Goal: Contribute content: Add original content to the website for others to see

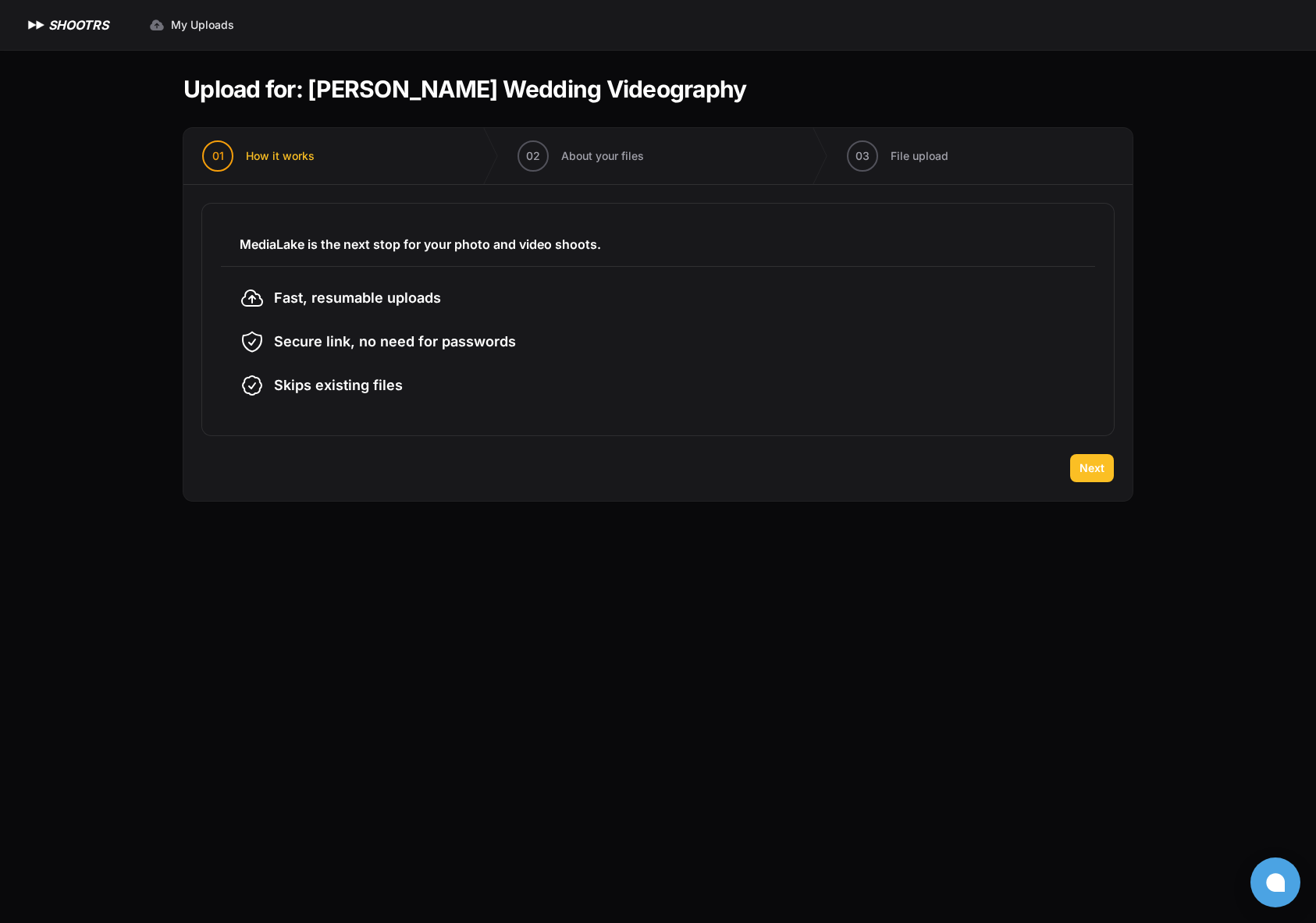
click at [1081, 475] on span "Next" at bounding box center [1092, 468] width 25 height 16
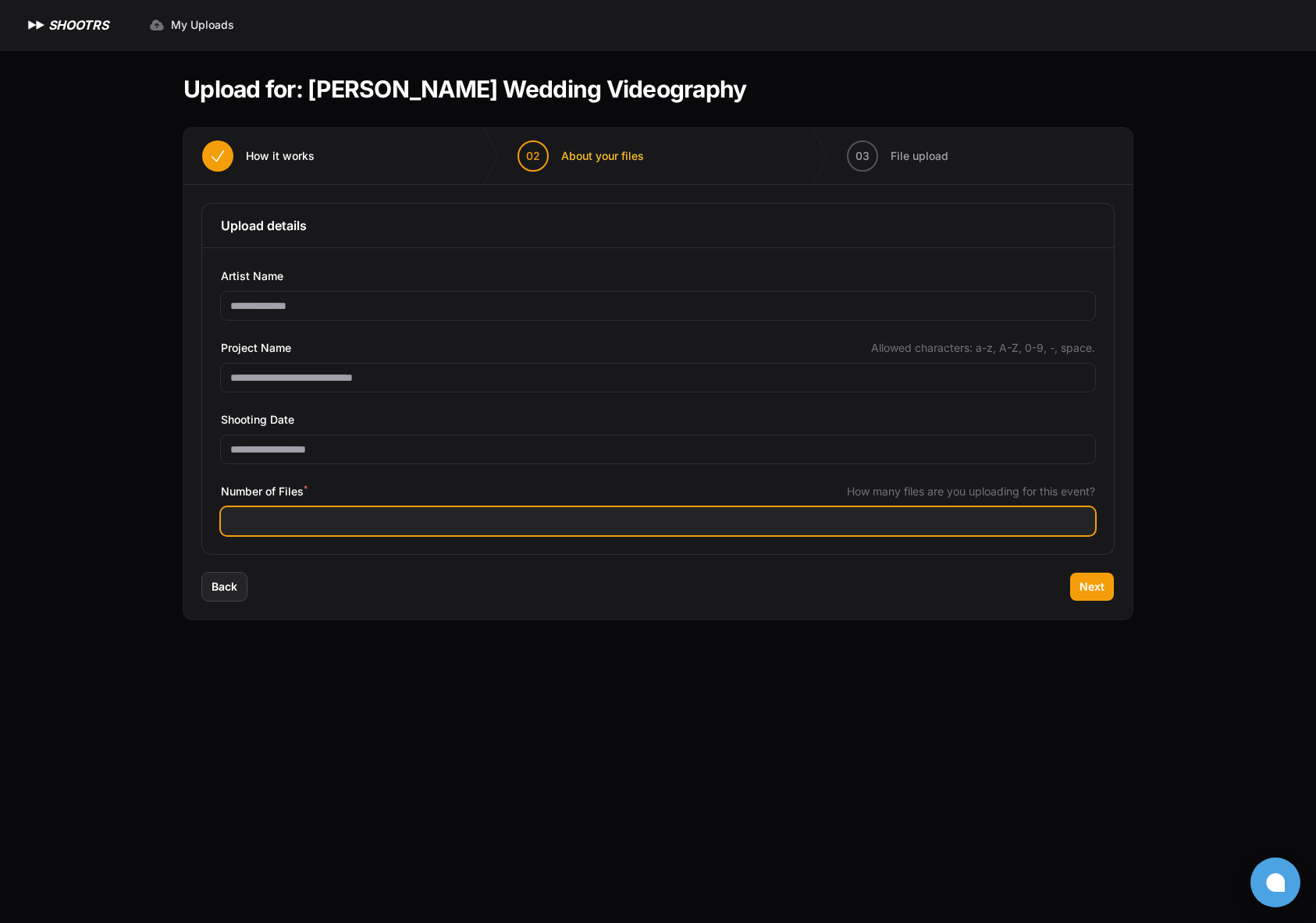
click at [791, 521] on input "Number of Files *" at bounding box center [658, 521] width 874 height 28
type input "***"
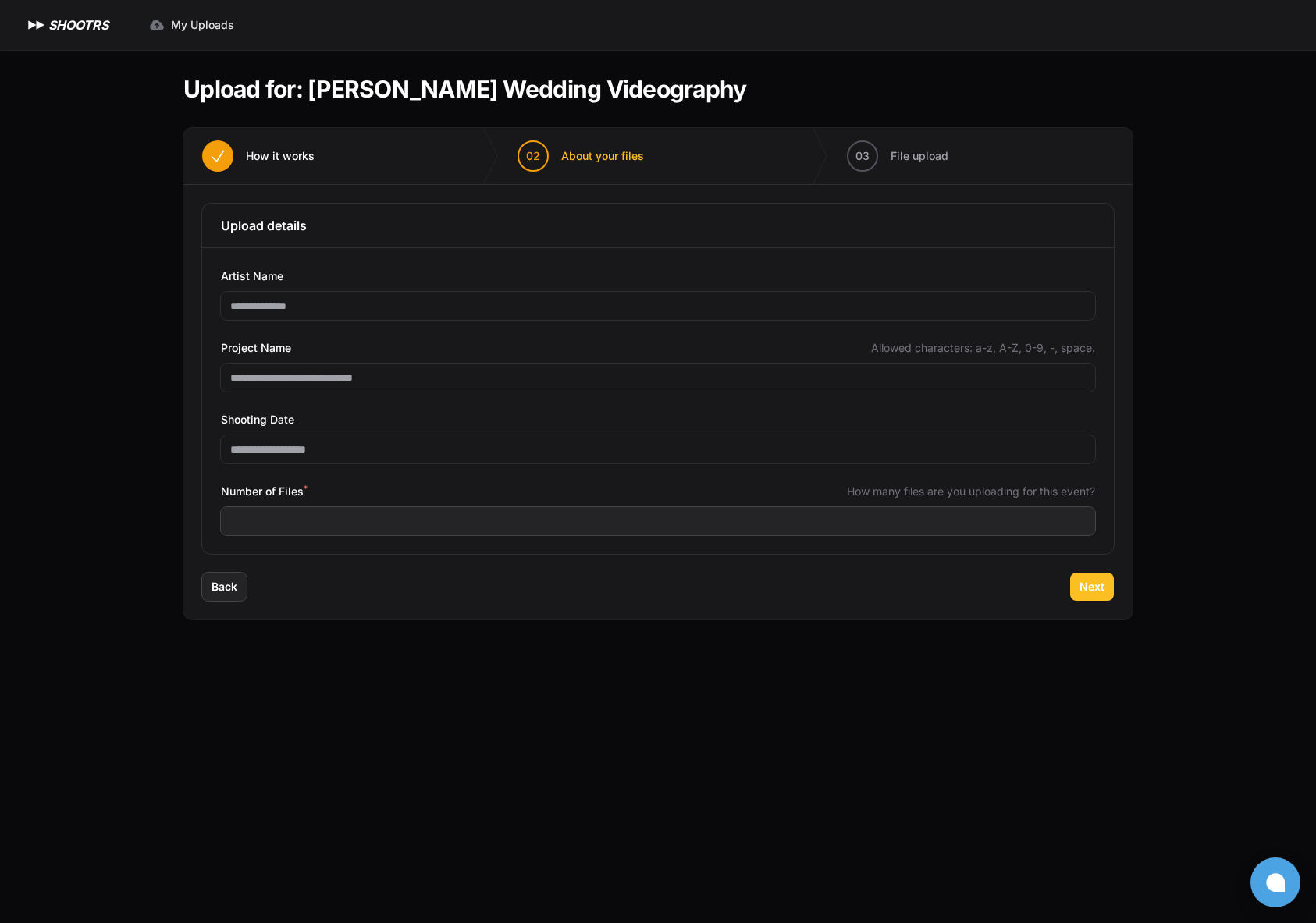
click at [1106, 587] on button "Next" at bounding box center [1092, 587] width 44 height 28
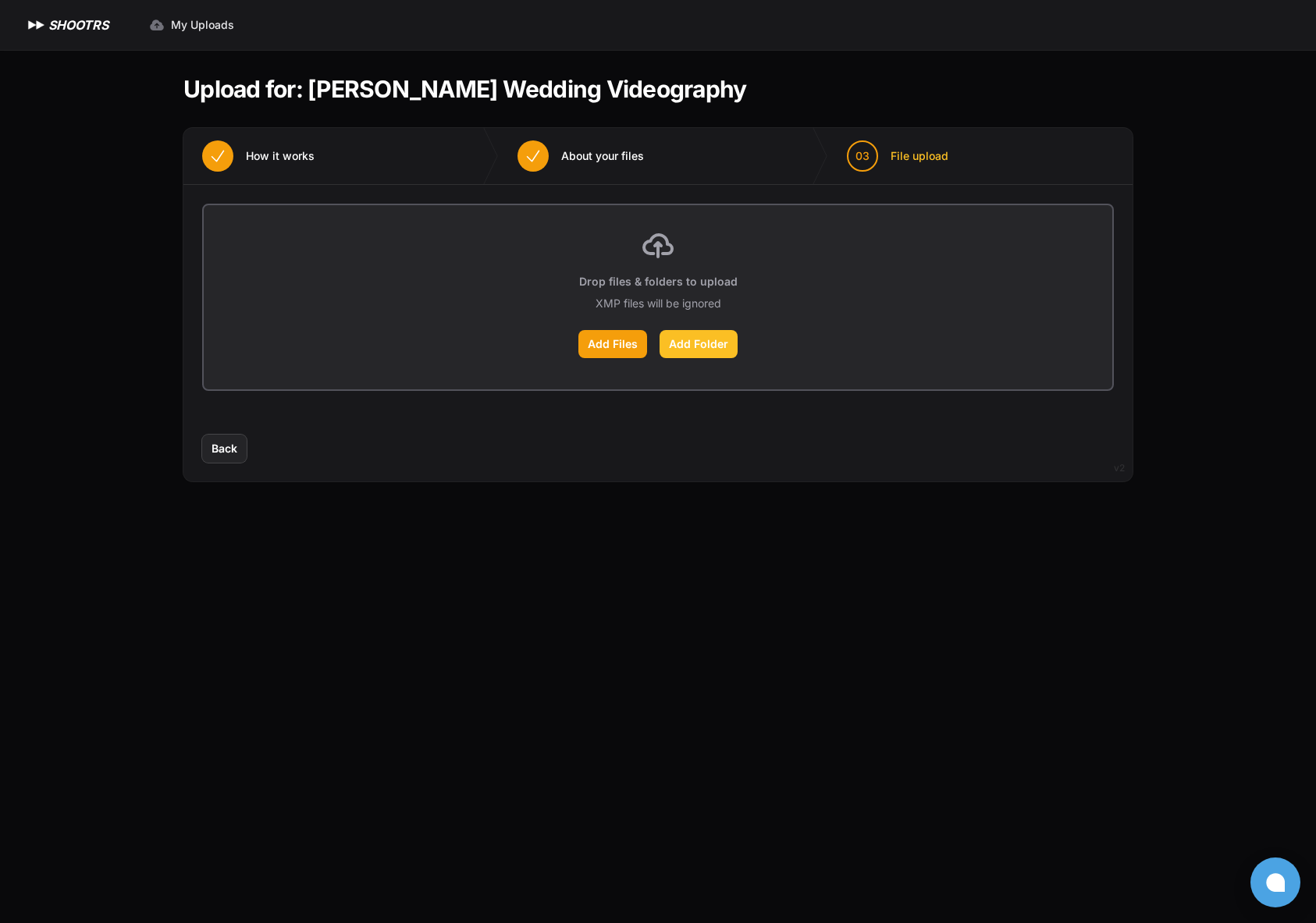
click at [711, 346] on label "Add Folder" at bounding box center [698, 345] width 78 height 28
click at [0, 0] on input "Add Folder" at bounding box center [0, 0] width 0 height 0
